Goal: Book appointment/travel/reservation

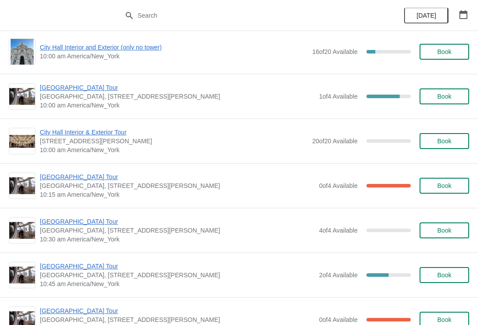
scroll to position [1779, 0]
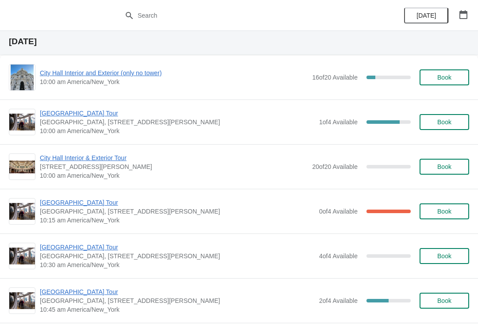
click at [80, 204] on span "[GEOGRAPHIC_DATA] Tour" at bounding box center [177, 202] width 275 height 9
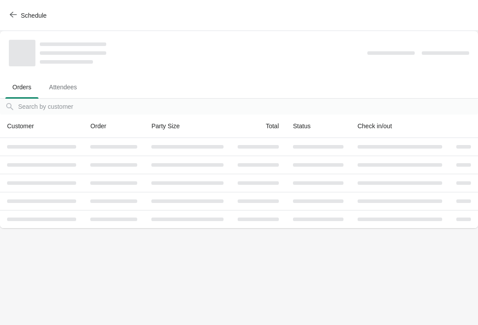
scroll to position [0, 0]
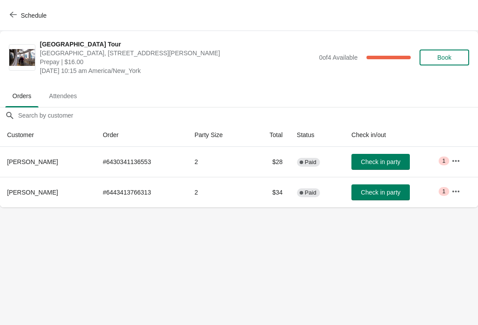
click at [455, 192] on icon "button" at bounding box center [455, 191] width 7 height 2
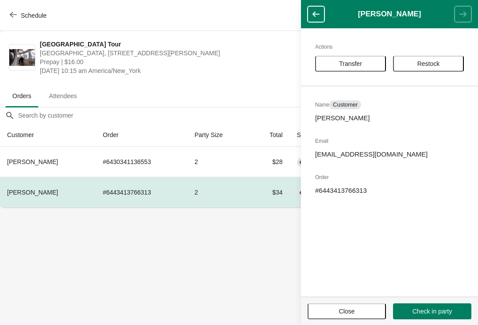
click at [356, 66] on span "Transfer" at bounding box center [350, 63] width 23 height 7
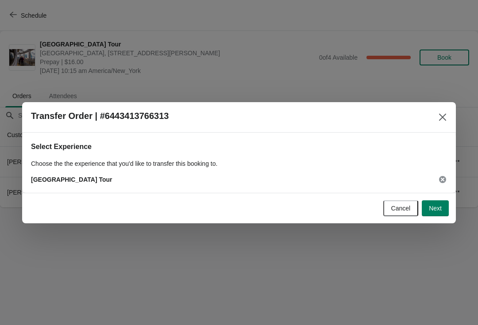
click at [434, 210] on span "Next" at bounding box center [435, 208] width 13 height 7
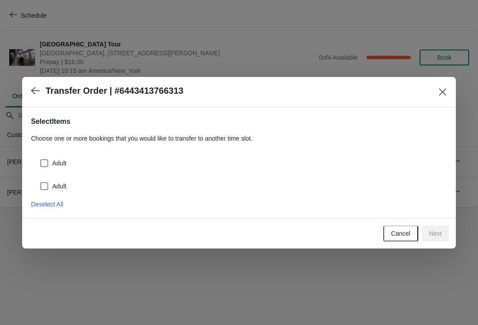
click at [37, 164] on div "Adult" at bounding box center [239, 159] width 416 height 19
click at [41, 185] on span at bounding box center [44, 186] width 8 height 8
click at [41, 183] on input "Adult" at bounding box center [40, 182] width 0 height 0
checkbox input "true"
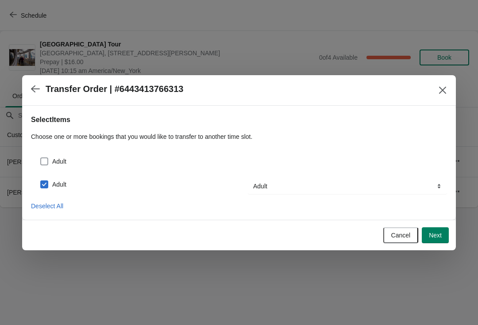
click at [45, 158] on span at bounding box center [44, 162] width 8 height 8
click at [41, 158] on input "Adult" at bounding box center [40, 158] width 0 height 0
checkbox input "true"
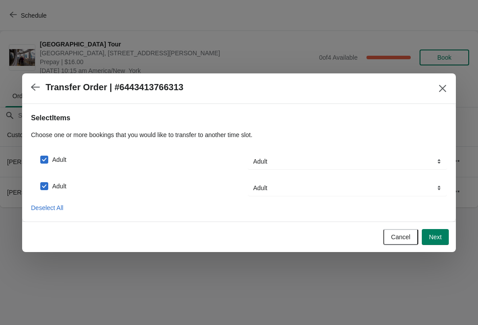
click at [435, 239] on span "Next" at bounding box center [435, 237] width 13 height 7
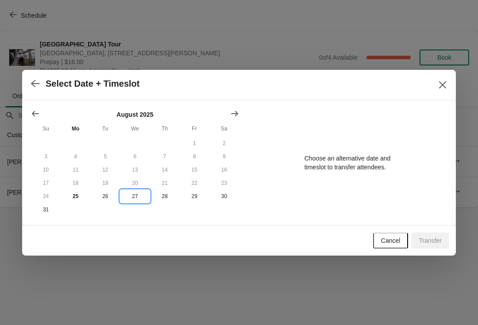
click at [135, 196] on button "27" at bounding box center [135, 196] width 30 height 13
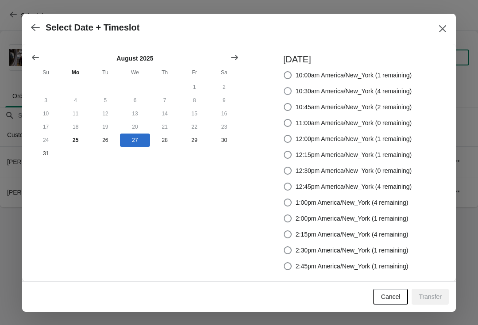
click at [283, 97] on label "10:30am America/New_York (4 remaining)" at bounding box center [347, 91] width 129 height 12
click at [284, 88] on input "10:30am America/New_York (4 remaining)" at bounding box center [284, 87] width 0 height 0
radio input "true"
click at [292, 103] on label "10:45am America/New_York (2 remaining)" at bounding box center [347, 107] width 129 height 12
click at [284, 103] on input "10:45am America/New_York (2 remaining)" at bounding box center [284, 103] width 0 height 0
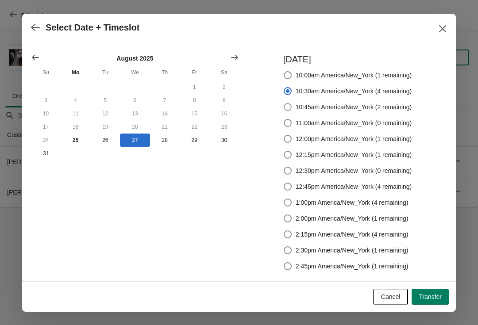
radio input "true"
click at [430, 297] on span "Transfer" at bounding box center [430, 296] width 23 height 7
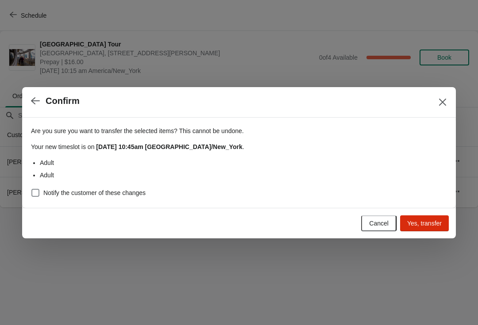
click at [35, 190] on span at bounding box center [35, 193] width 8 height 8
click at [32, 189] on input "Notify the customer of these changes" at bounding box center [31, 189] width 0 height 0
checkbox input "true"
click at [428, 222] on span "Yes, transfer" at bounding box center [424, 223] width 35 height 7
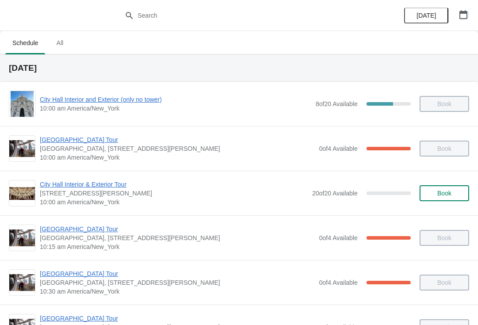
click at [462, 19] on button "button" at bounding box center [463, 15] width 16 height 16
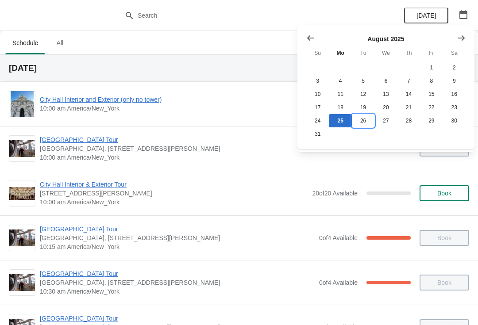
click at [365, 126] on button "26" at bounding box center [363, 120] width 23 height 13
